Goal: Navigation & Orientation: Find specific page/section

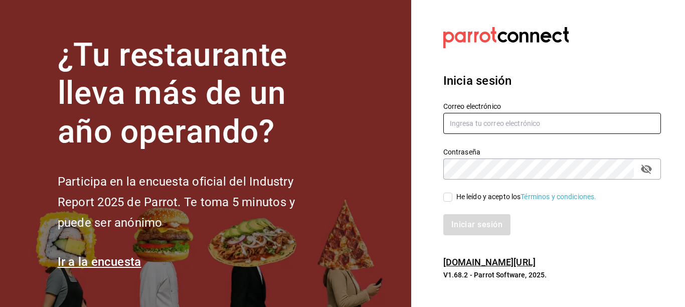
click at [483, 124] on input "text" at bounding box center [552, 123] width 218 height 21
type input "A"
type input "alejo0379@hotmail.com"
click at [651, 169] on icon "passwordField" at bounding box center [646, 169] width 12 height 12
click at [651, 169] on icon "passwordField" at bounding box center [646, 169] width 11 height 8
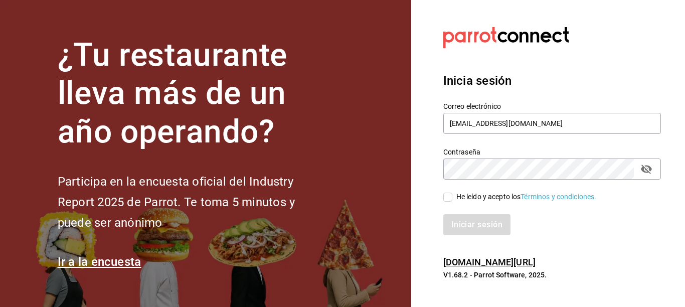
click at [452, 198] on input "He leído y acepto los Términos y condiciones." at bounding box center [447, 196] width 9 height 9
checkbox input "true"
click at [485, 226] on button "Iniciar sesión" at bounding box center [477, 224] width 68 height 21
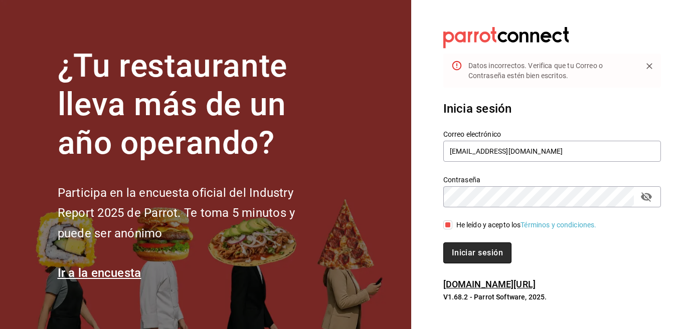
click at [496, 253] on button "Iniciar sesión" at bounding box center [477, 253] width 68 height 21
click at [496, 257] on button "Iniciar sesión" at bounding box center [477, 253] width 68 height 21
click at [543, 155] on input "alejo0379@hotmail.com" at bounding box center [552, 151] width 218 height 21
click at [452, 151] on input "alejo0379@hotmail.com" at bounding box center [552, 151] width 218 height 21
click at [450, 151] on input "alejo0379@hotmail.com" at bounding box center [552, 151] width 218 height 21
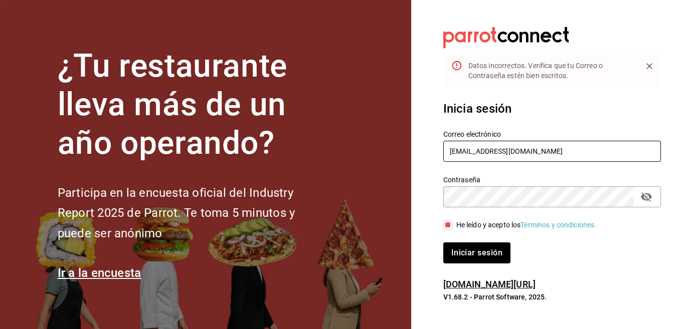
click at [535, 153] on input "alejo0379@hotmail.com" at bounding box center [552, 151] width 218 height 21
click at [638, 196] on button "passwordField" at bounding box center [646, 196] width 17 height 17
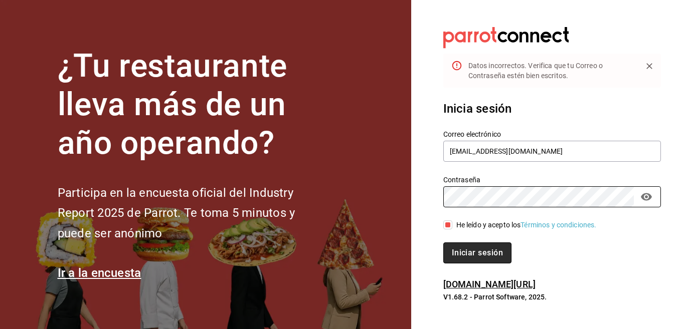
click at [471, 249] on button "Iniciar sesión" at bounding box center [477, 253] width 68 height 21
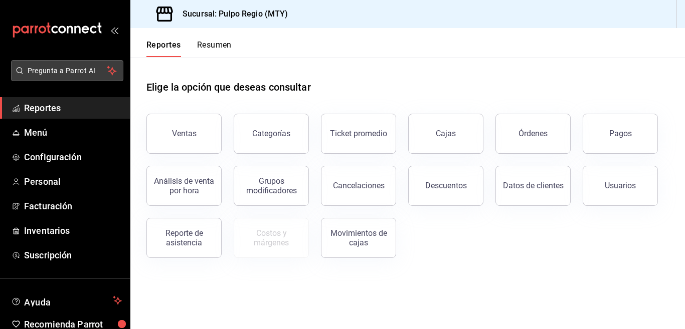
click at [54, 69] on span "Pregunta a Parrot AI" at bounding box center [68, 71] width 80 height 11
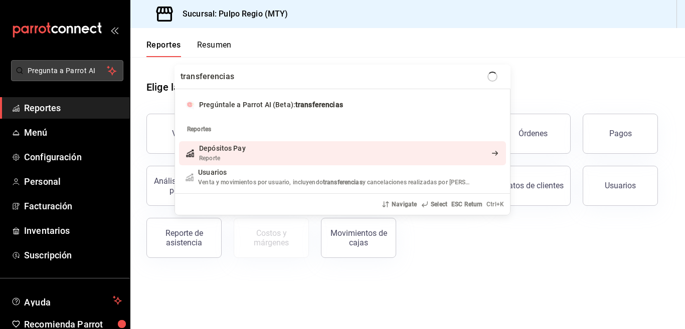
type input "transferencias"
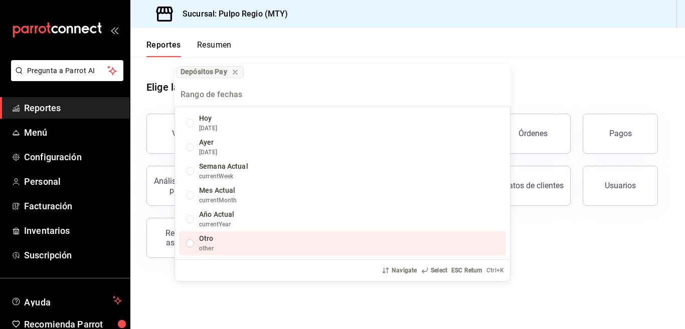
click at [192, 241] on div "List of options" at bounding box center [190, 244] width 8 height 8
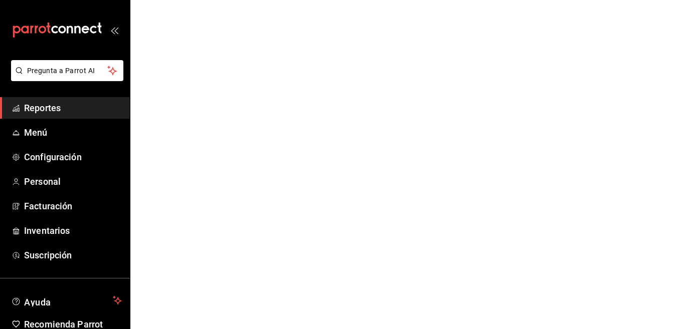
click at [56, 109] on span "Reportes" at bounding box center [73, 108] width 98 height 14
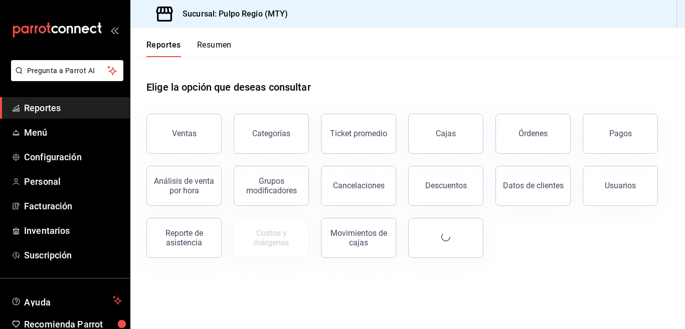
click at [29, 106] on span "Reportes" at bounding box center [73, 108] width 98 height 14
click at [357, 247] on div "Movimientos de cajas" at bounding box center [358, 238] width 62 height 19
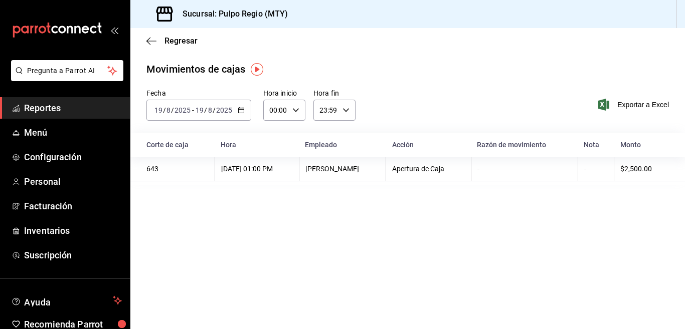
click at [283, 169] on div "[DATE] 01:00 PM" at bounding box center [257, 169] width 72 height 8
click at [324, 167] on div "[PERSON_NAME]" at bounding box center [342, 169] width 74 height 8
click at [151, 169] on div "643" at bounding box center [177, 169] width 62 height 8
click at [635, 168] on div "$2,500.00" at bounding box center [644, 169] width 49 height 8
click at [52, 228] on span "Inventarios" at bounding box center [73, 231] width 98 height 14
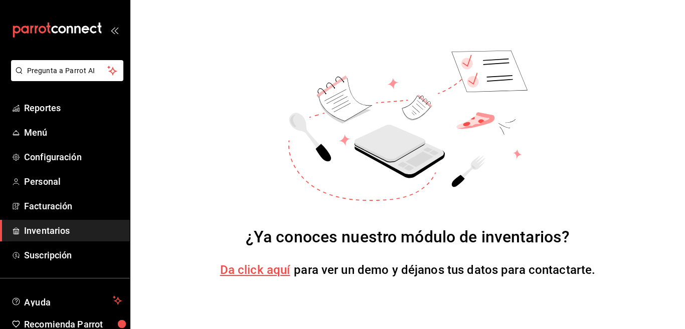
click at [254, 268] on span "Da click aquí" at bounding box center [255, 270] width 70 height 14
click at [64, 230] on span "Inventarios" at bounding box center [73, 231] width 98 height 14
click at [59, 206] on span "Facturación" at bounding box center [73, 206] width 98 height 14
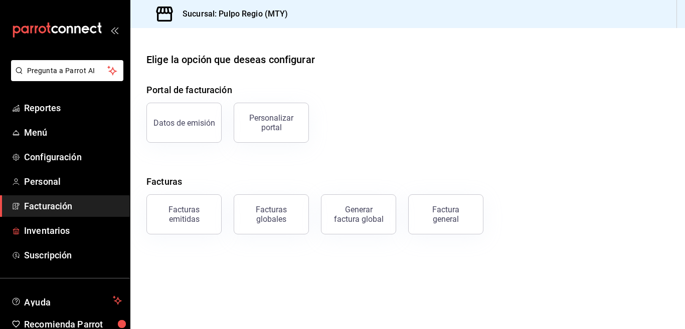
click at [59, 228] on span "Inventarios" at bounding box center [73, 231] width 98 height 14
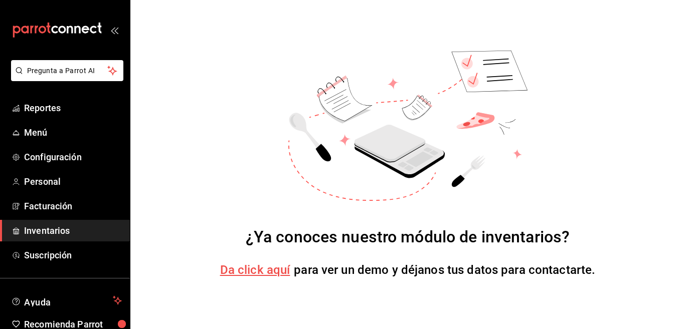
click at [637, 23] on div "¿Ya conoces nuestro módulo de inventarios? Da click aquí para ver un demo y déj…" at bounding box center [407, 164] width 554 height 329
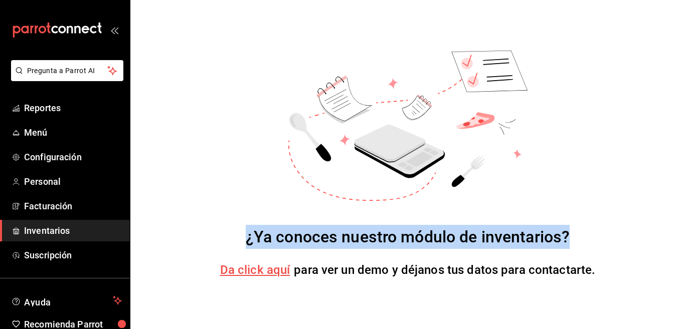
click at [637, 23] on div "¿Ya conoces nuestro módulo de inventarios? Da click aquí para ver un demo y déj…" at bounding box center [407, 164] width 554 height 329
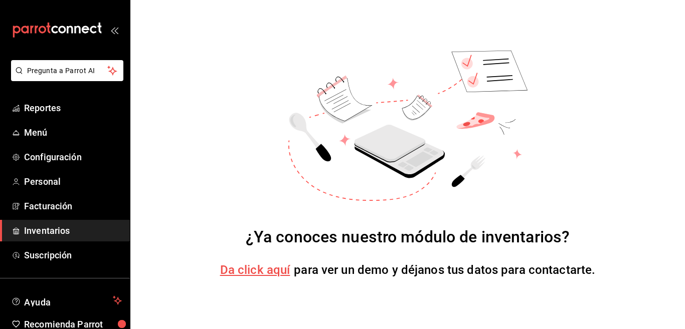
click at [658, 134] on div "¿Ya conoces nuestro módulo de inventarios? Da click aquí para ver un demo y déj…" at bounding box center [407, 164] width 554 height 329
click at [248, 270] on span "Da click aquí" at bounding box center [255, 270] width 70 height 14
